Goal: Information Seeking & Learning: Learn about a topic

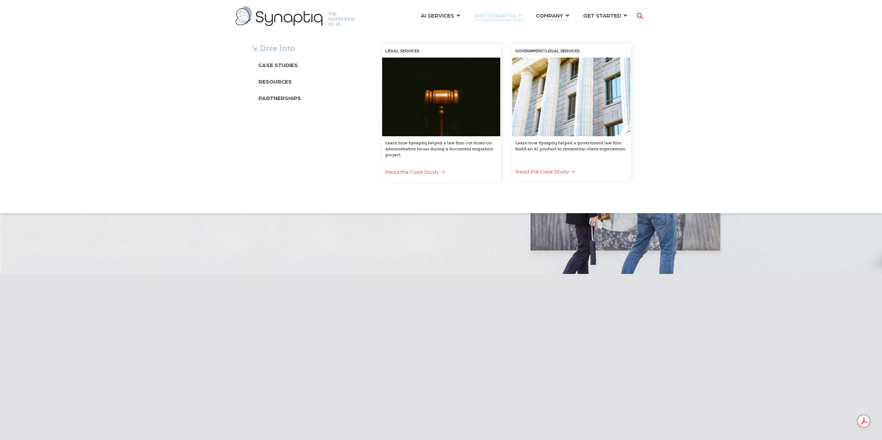
click at [549, 26] on div "⇲ Dive Into Case Studies Resources Partnerships LEGAL SERVICES Learn how Synapt…" at bounding box center [441, 119] width 882 height 187
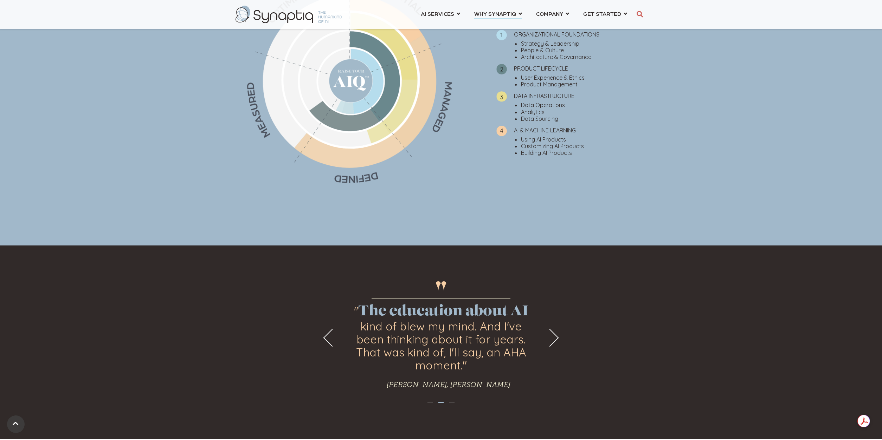
scroll to position [562, 0]
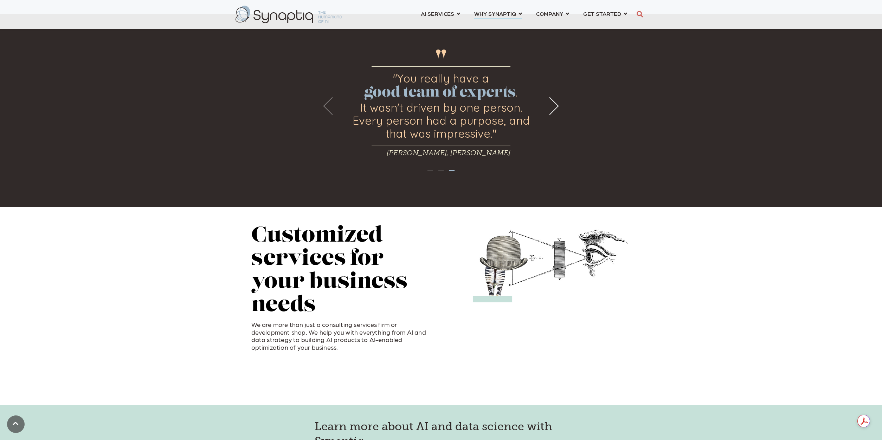
click at [329, 112] on button "Previous" at bounding box center [332, 106] width 18 height 18
click at [553, 109] on button "Next" at bounding box center [550, 106] width 18 height 18
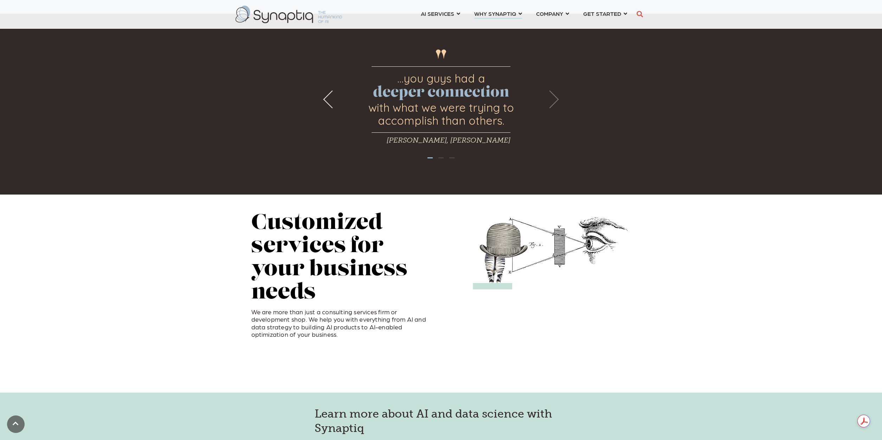
click at [553, 109] on div "" ...you guys had a deeper connection with what we were trying to accomplish th…" at bounding box center [441, 104] width 882 height 181
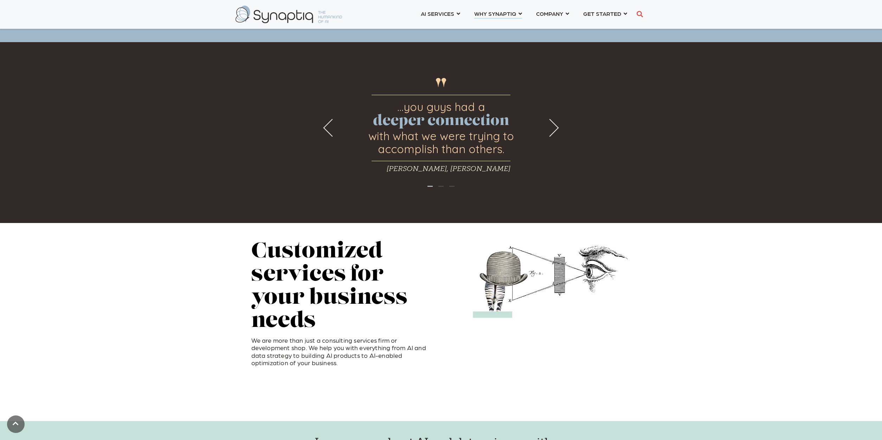
scroll to position [527, 0]
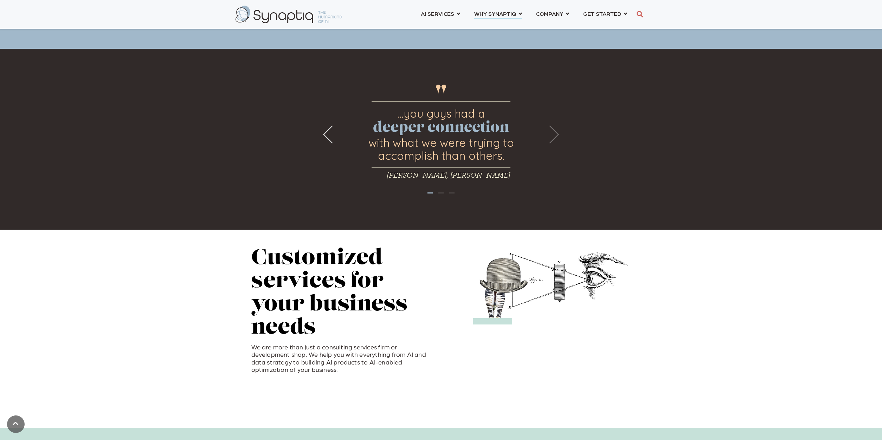
click at [554, 139] on button "Next" at bounding box center [550, 135] width 18 height 18
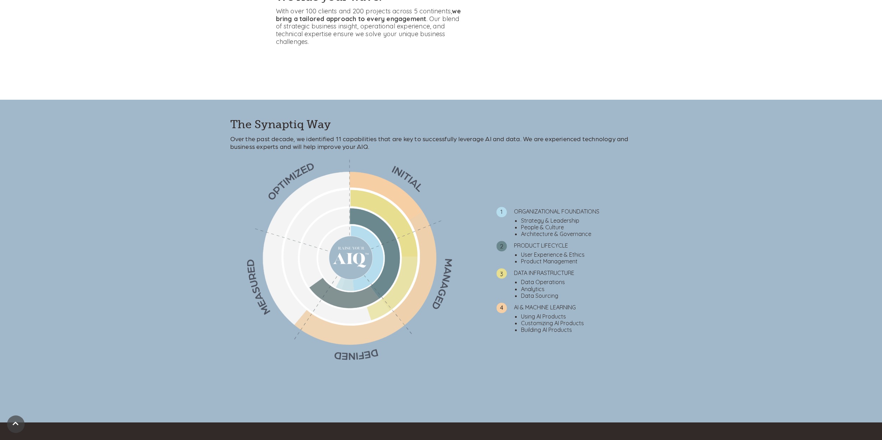
scroll to position [0, 0]
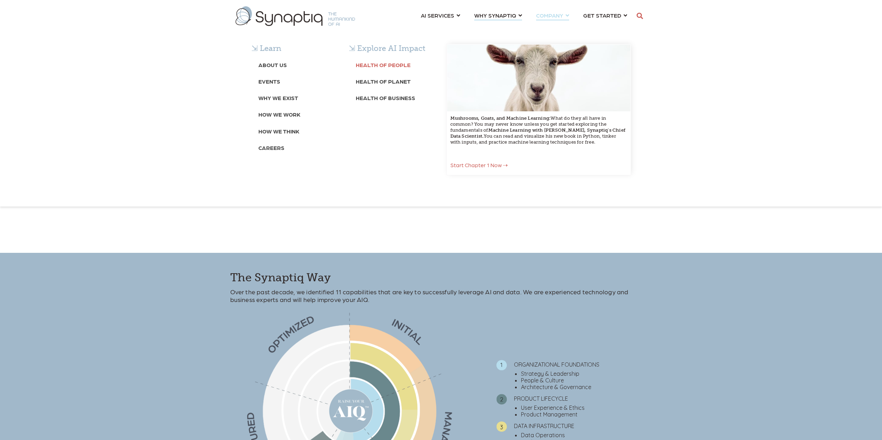
click at [380, 60] on link "Health of People" at bounding box center [383, 64] width 55 height 13
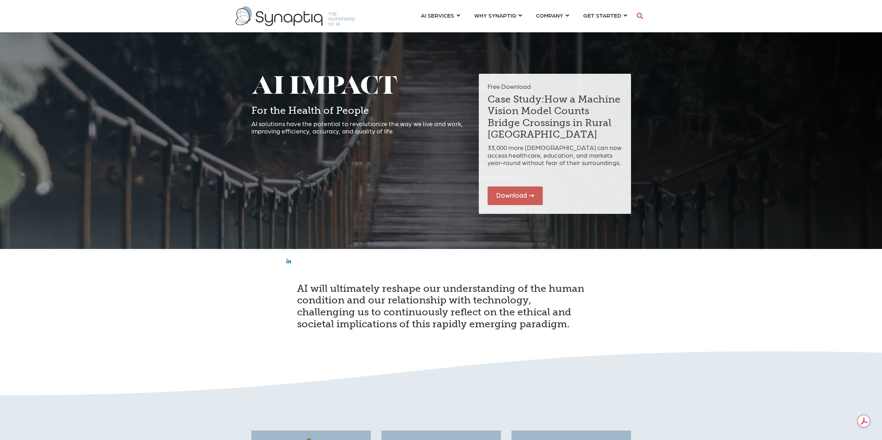
scroll to position [0, 3]
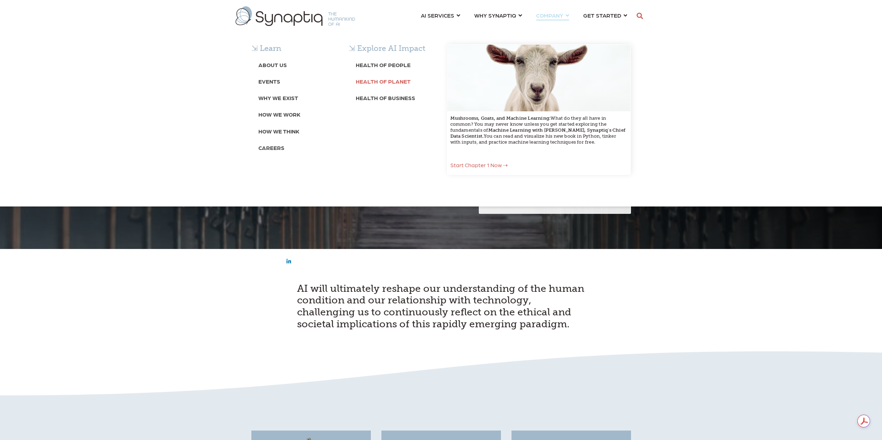
click at [388, 82] on b "Health of Planet" at bounding box center [383, 81] width 55 height 7
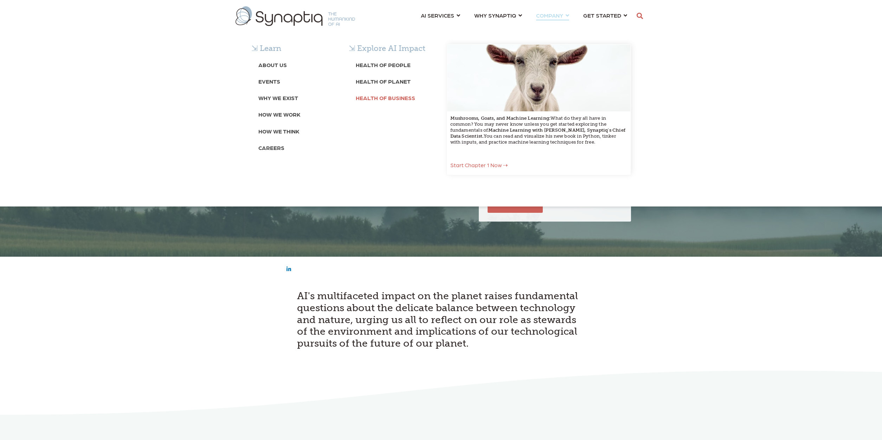
click at [393, 97] on b "Health of Business" at bounding box center [385, 98] width 59 height 7
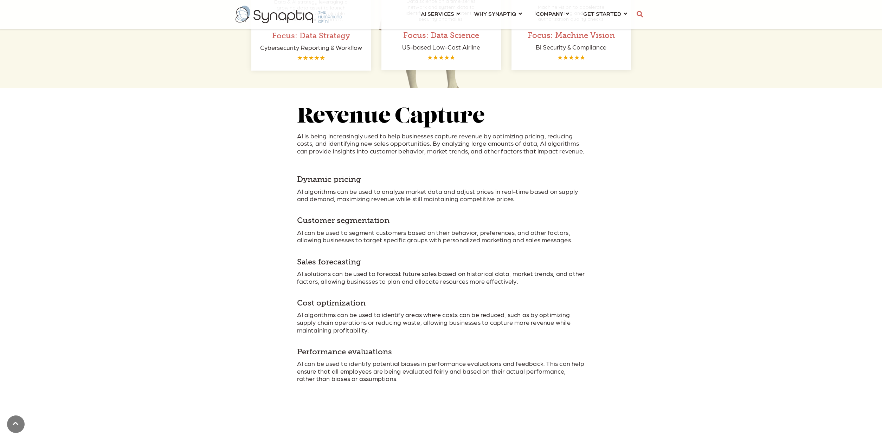
scroll to position [1687, 0]
